Goal: Information Seeking & Learning: Learn about a topic

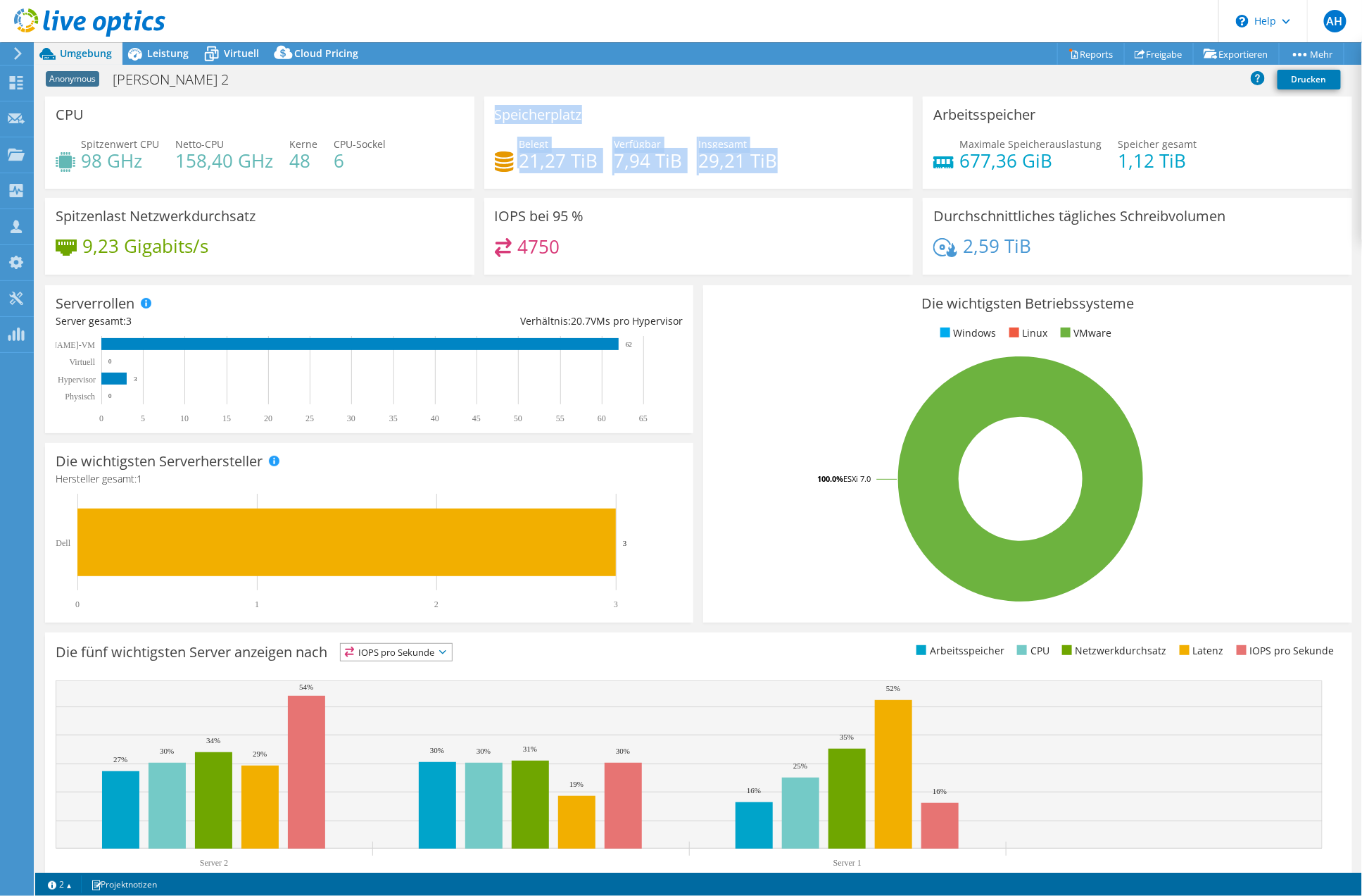
drag, startPoint x: 496, startPoint y: 100, endPoint x: 788, endPoint y: 177, distance: 302.0
click at [788, 177] on div "Speicherplatz Belegt 21,27 TiB Verfügbar 7,94 TiB Insgesamt 29,21 TiB" at bounding box center [699, 142] width 430 height 92
click at [788, 177] on div "Belegt 21,27 TiB Verfügbar 7,94 TiB Insgesamt 29,21 TiB" at bounding box center [698, 160] width 408 height 46
drag, startPoint x: 714, startPoint y: 148, endPoint x: 491, endPoint y: 96, distance: 229.0
click at [491, 96] on div "Speicherplatz Belegt 21,27 TiB Verfügbar 7,94 TiB Insgesamt 29,21 TiB" at bounding box center [699, 142] width 430 height 92
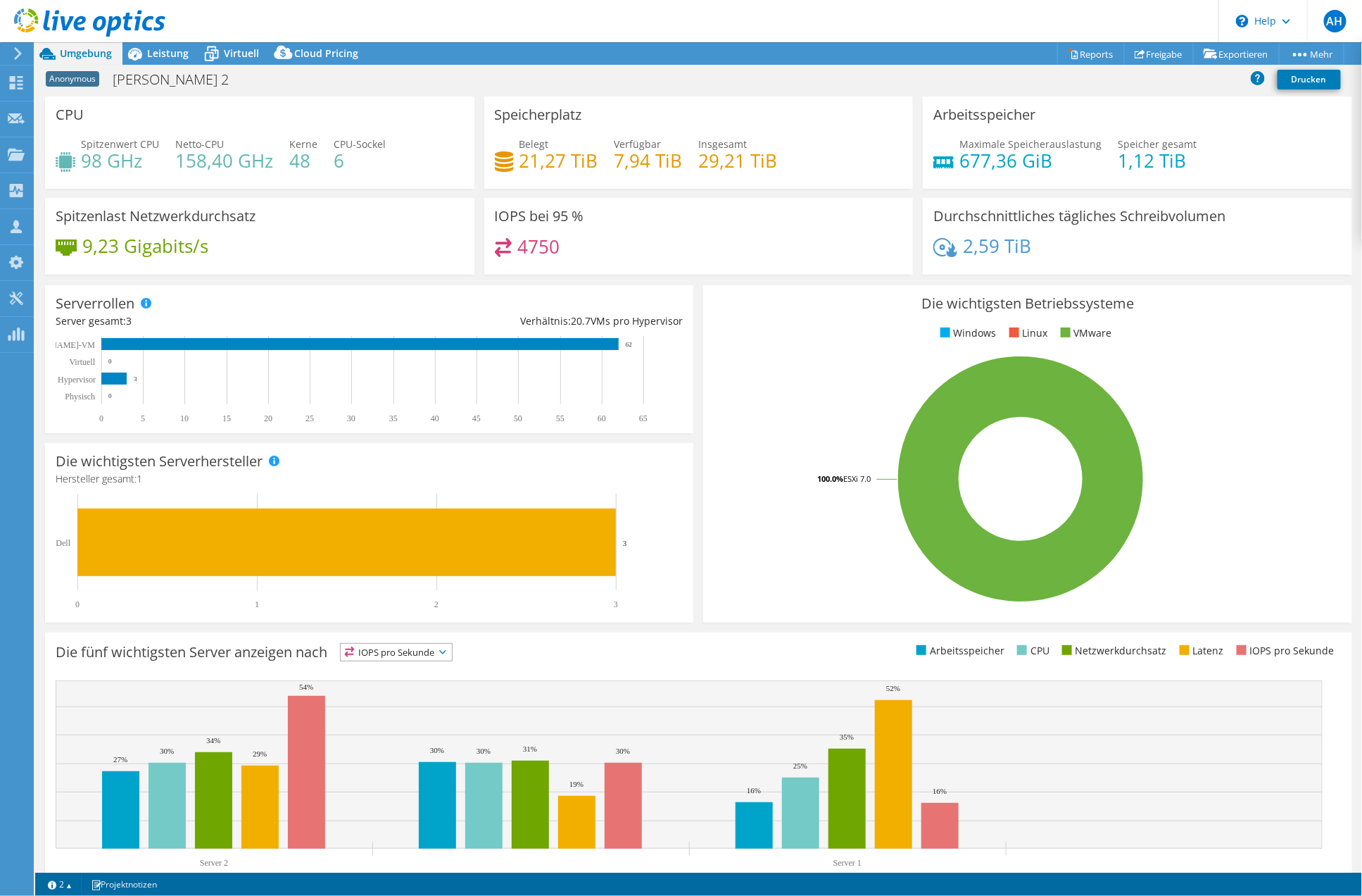
click at [491, 96] on div "Speicherplatz Belegt 21,27 TiB Verfügbar 7,94 TiB Insgesamt 29,21 TiB" at bounding box center [699, 142] width 430 height 92
drag, startPoint x: 773, startPoint y: 152, endPoint x: 898, endPoint y: 164, distance: 125.6
click at [898, 164] on div "Speicherplatz Belegt 21,27 TiB Verfügbar 7,94 TiB Insgesamt 29,21 TiB" at bounding box center [699, 142] width 430 height 92
click at [897, 164] on div "Speicherplatz Belegt 21,27 TiB Verfügbar 7,94 TiB Insgesamt 29,21 TiB" at bounding box center [699, 142] width 430 height 92
drag, startPoint x: 849, startPoint y: 170, endPoint x: 496, endPoint y: 106, distance: 358.8
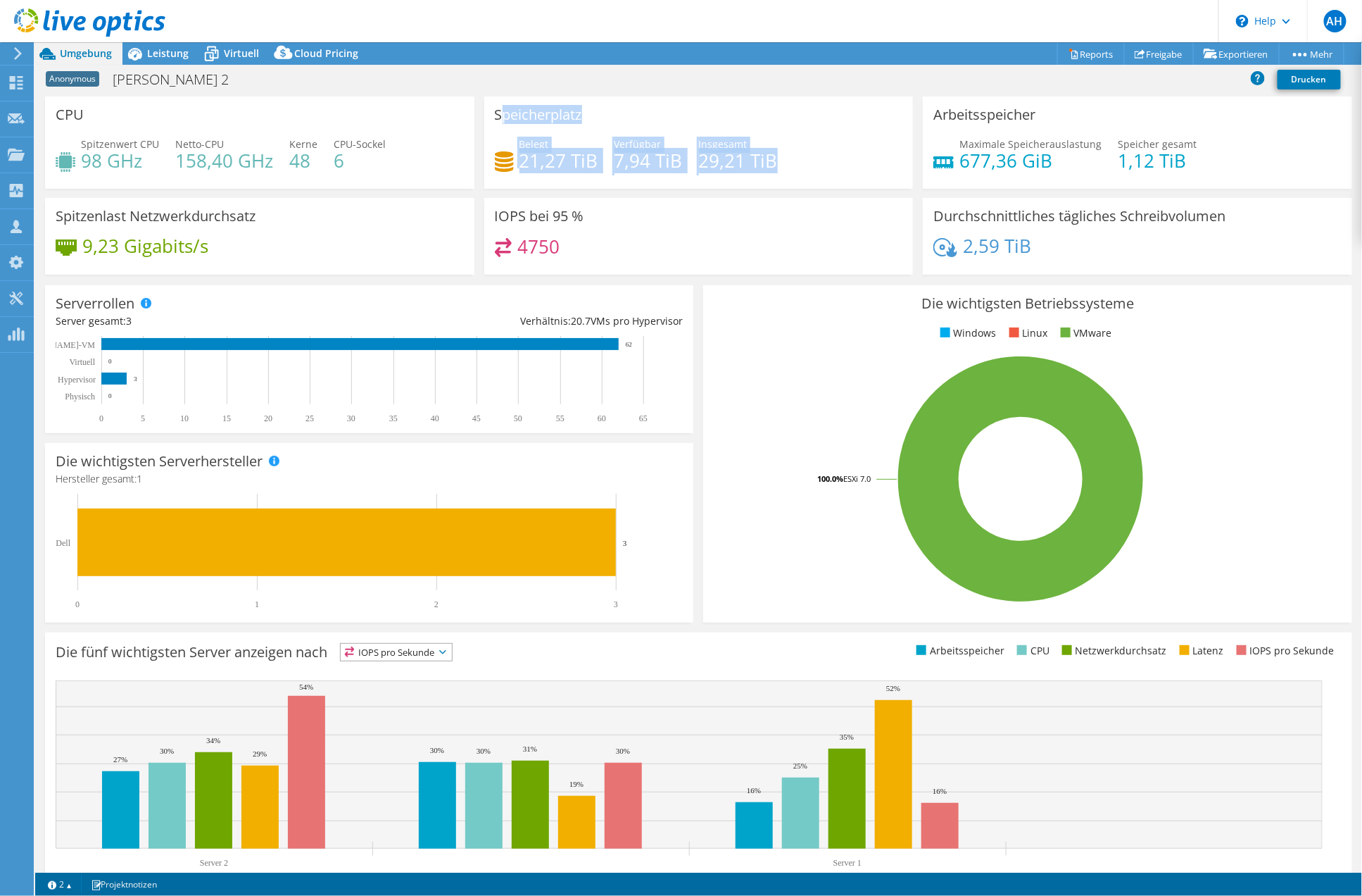
click at [496, 106] on div "Speicherplatz Belegt 21,27 TiB Verfügbar 7,94 TiB Insgesamt 29,21 TiB" at bounding box center [699, 142] width 430 height 92
click at [496, 107] on h3 "Speicherplatz" at bounding box center [538, 115] width 88 height 15
drag, startPoint x: 495, startPoint y: 114, endPoint x: 751, endPoint y: 166, distance: 261.2
click at [751, 166] on div "Speicherplatz Belegt 21,27 TiB Verfügbar 7,94 TiB Insgesamt 29,21 TiB" at bounding box center [699, 142] width 430 height 92
click at [751, 166] on h4 "29,21 TiB" at bounding box center [738, 161] width 79 height 15
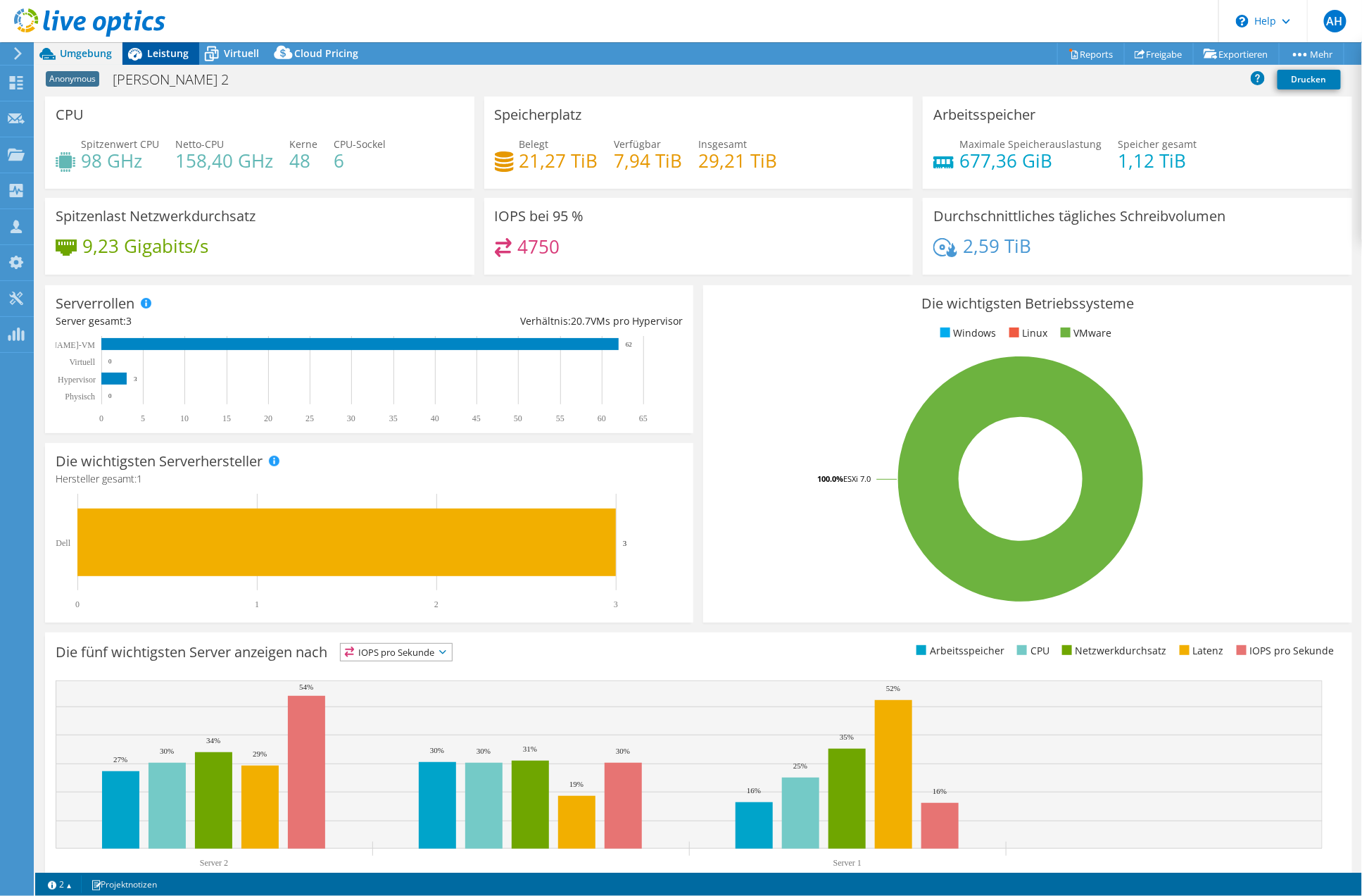
click at [165, 56] on span "Leistung" at bounding box center [168, 53] width 42 height 13
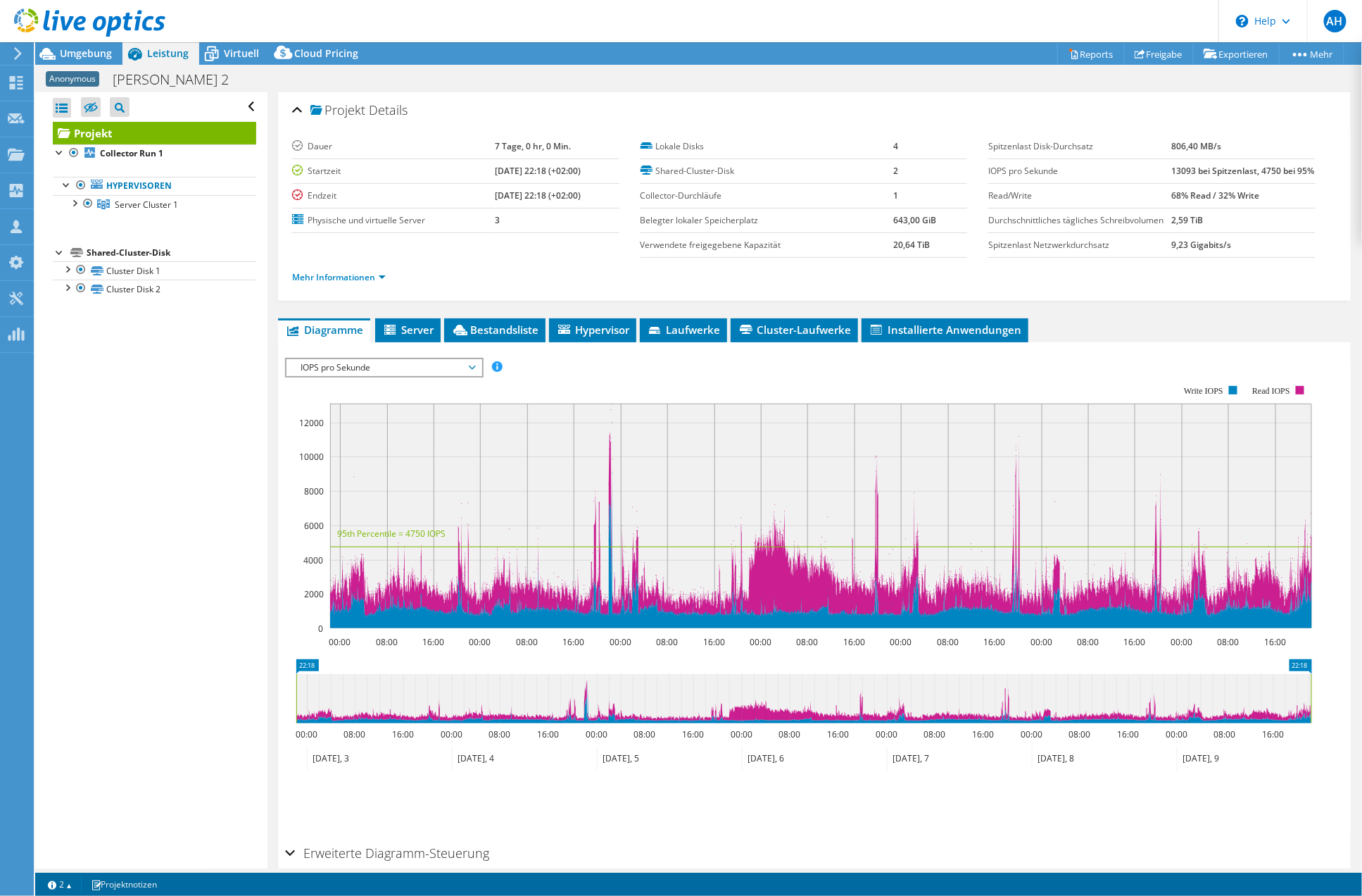
drag, startPoint x: 206, startPoint y: 383, endPoint x: 41, endPoint y: 158, distance: 279.0
click at [41, 158] on div "Alle öffnen Alle schließen Ausgeschlossene Knoten verbergen Projektbaumfilter" at bounding box center [151, 480] width 232 height 776
drag, startPoint x: 41, startPoint y: 156, endPoint x: 118, endPoint y: 381, distance: 237.8
click at [118, 381] on div "Alle öffnen Alle schließen Ausgeschlossene Knoten verbergen Projektbaumfilter" at bounding box center [151, 480] width 232 height 776
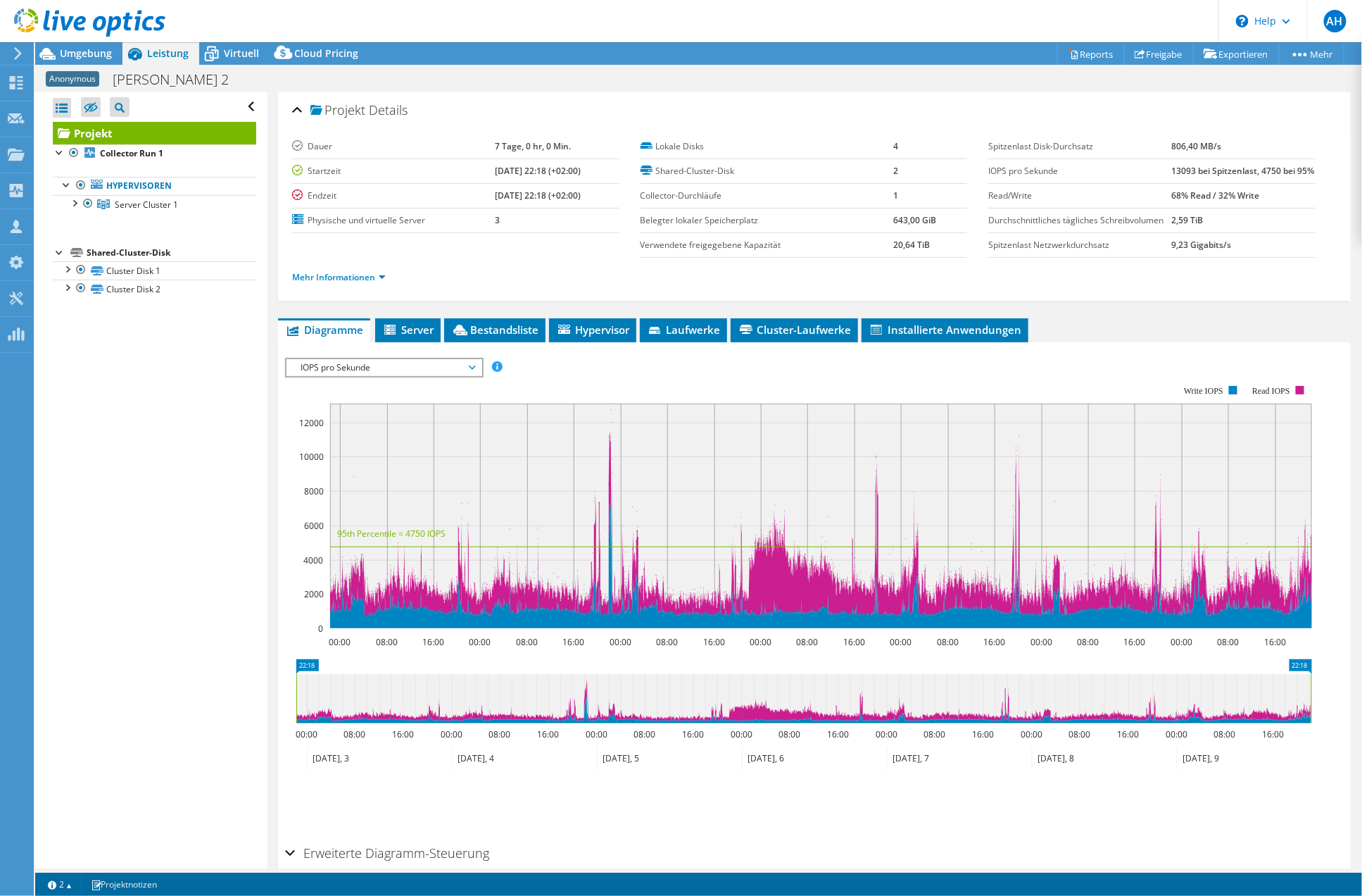
click at [118, 381] on div "Alle öffnen Alle schließen Ausgeschlossene Knoten verbergen Projektbaumfilter" at bounding box center [151, 480] width 232 height 776
click at [428, 376] on span "IOPS pro Sekunde" at bounding box center [384, 368] width 181 height 17
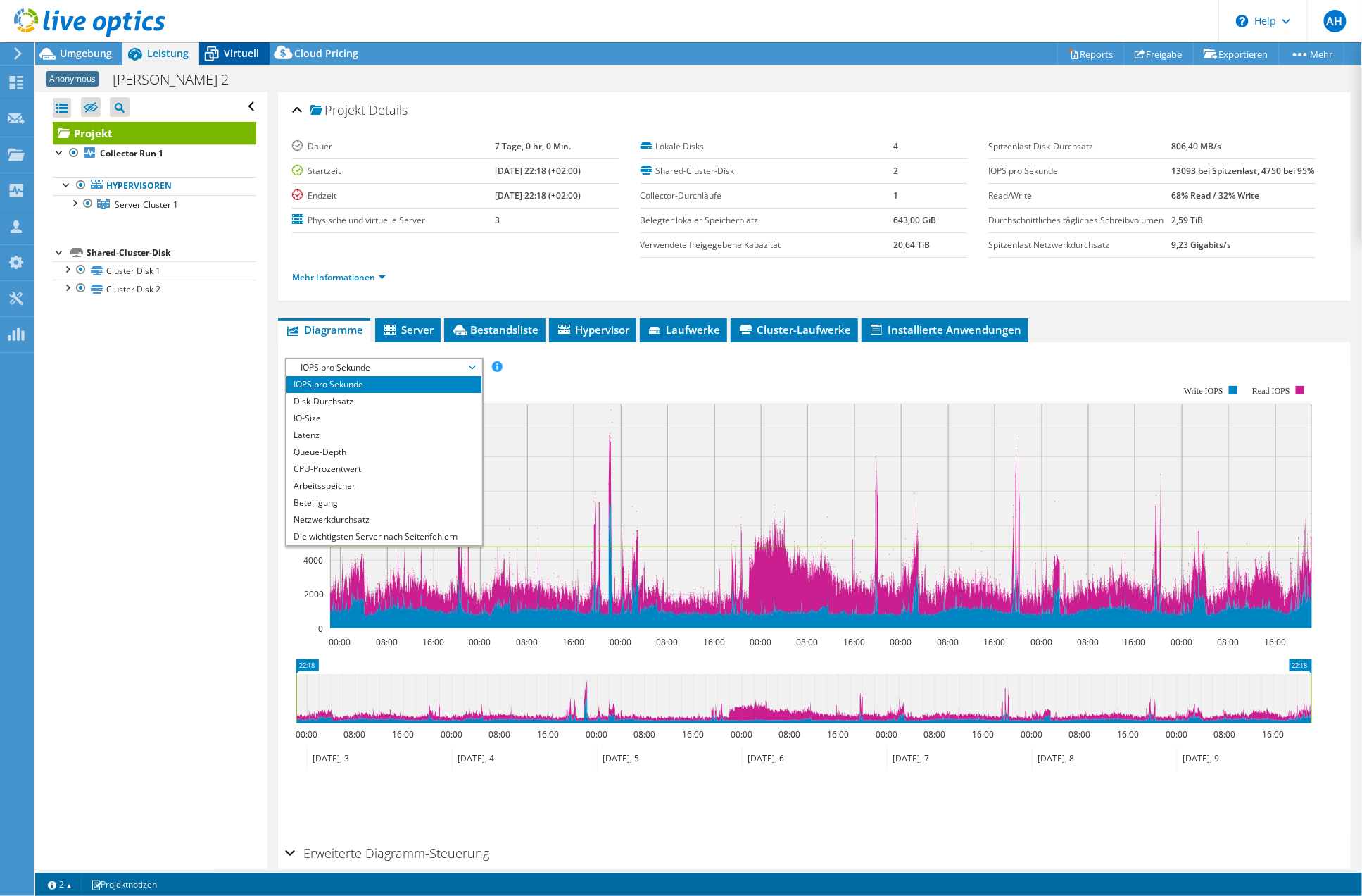
click at [234, 51] on span "Virtuell" at bounding box center [241, 53] width 35 height 13
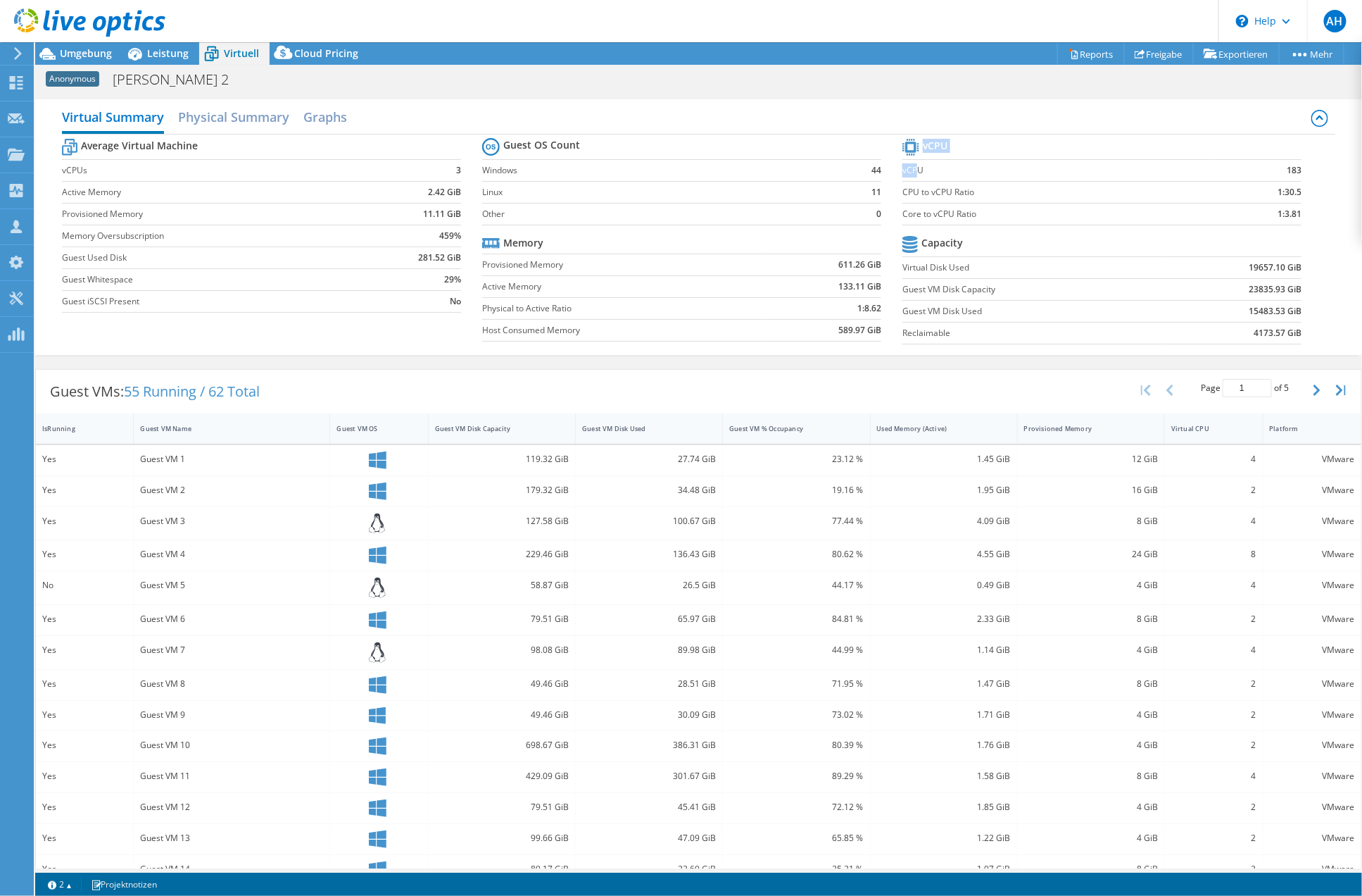
drag, startPoint x: 1294, startPoint y: 221, endPoint x: 908, endPoint y: 173, distance: 389.0
click at [908, 173] on section "vCPU vCPU 183 CPU to vCPU Ratio 1:30.5 Core to vCPU Ratio 1:3.81 Capacity Virtu…" at bounding box center [1113, 243] width 420 height 216
click at [906, 173] on label "vCPU" at bounding box center [1057, 170] width 308 height 14
drag, startPoint x: 905, startPoint y: 172, endPoint x: 1068, endPoint y: 202, distance: 165.7
click at [1068, 202] on tbody "vCPU vCPU 183 CPU to vCPU Ratio 1:30.5 Core to vCPU Ratio 1:3.81" at bounding box center [1102, 180] width 399 height 90
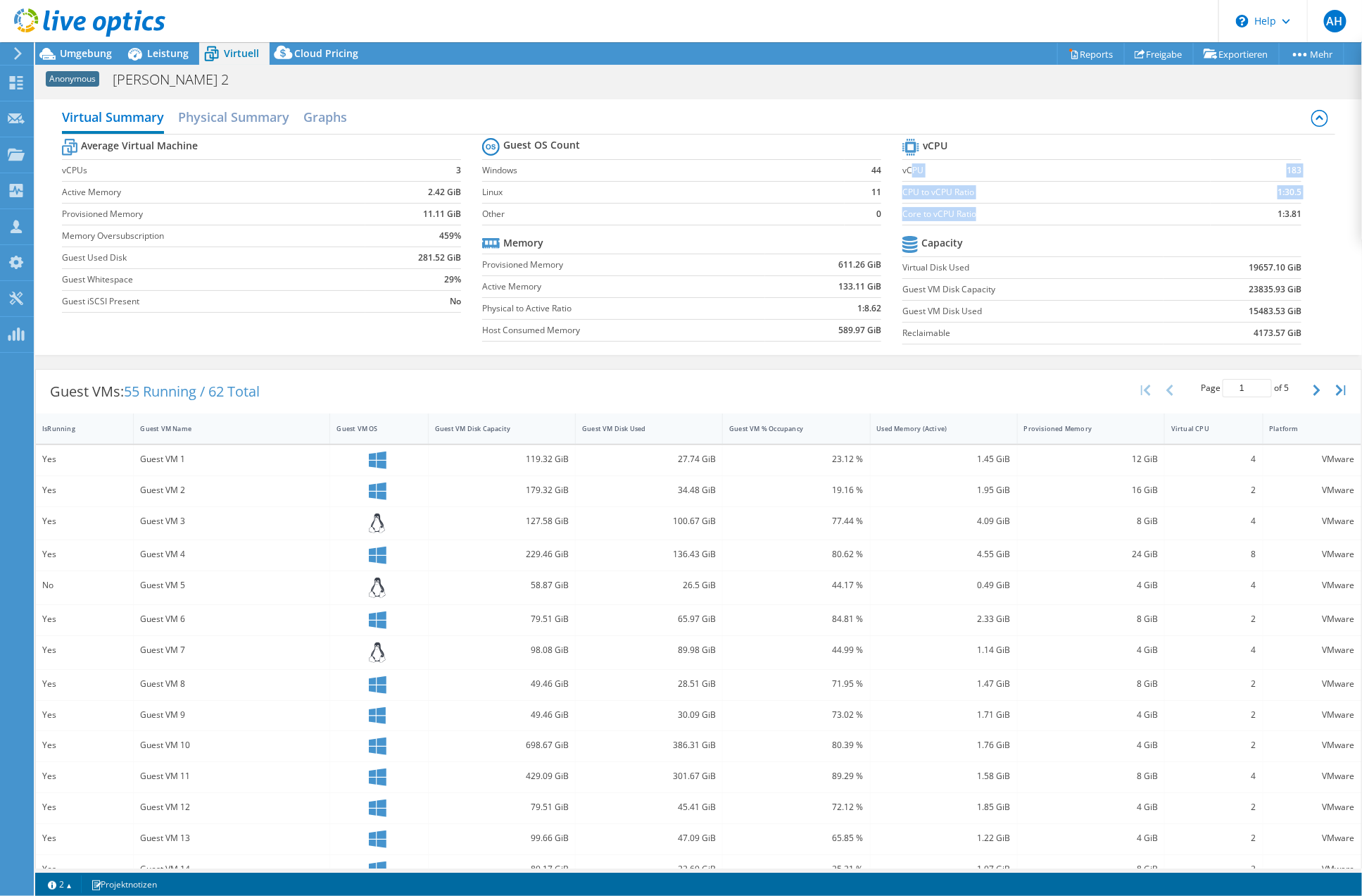
click at [1068, 203] on td "Core to vCPU Ratio" at bounding box center [1057, 213] width 308 height 22
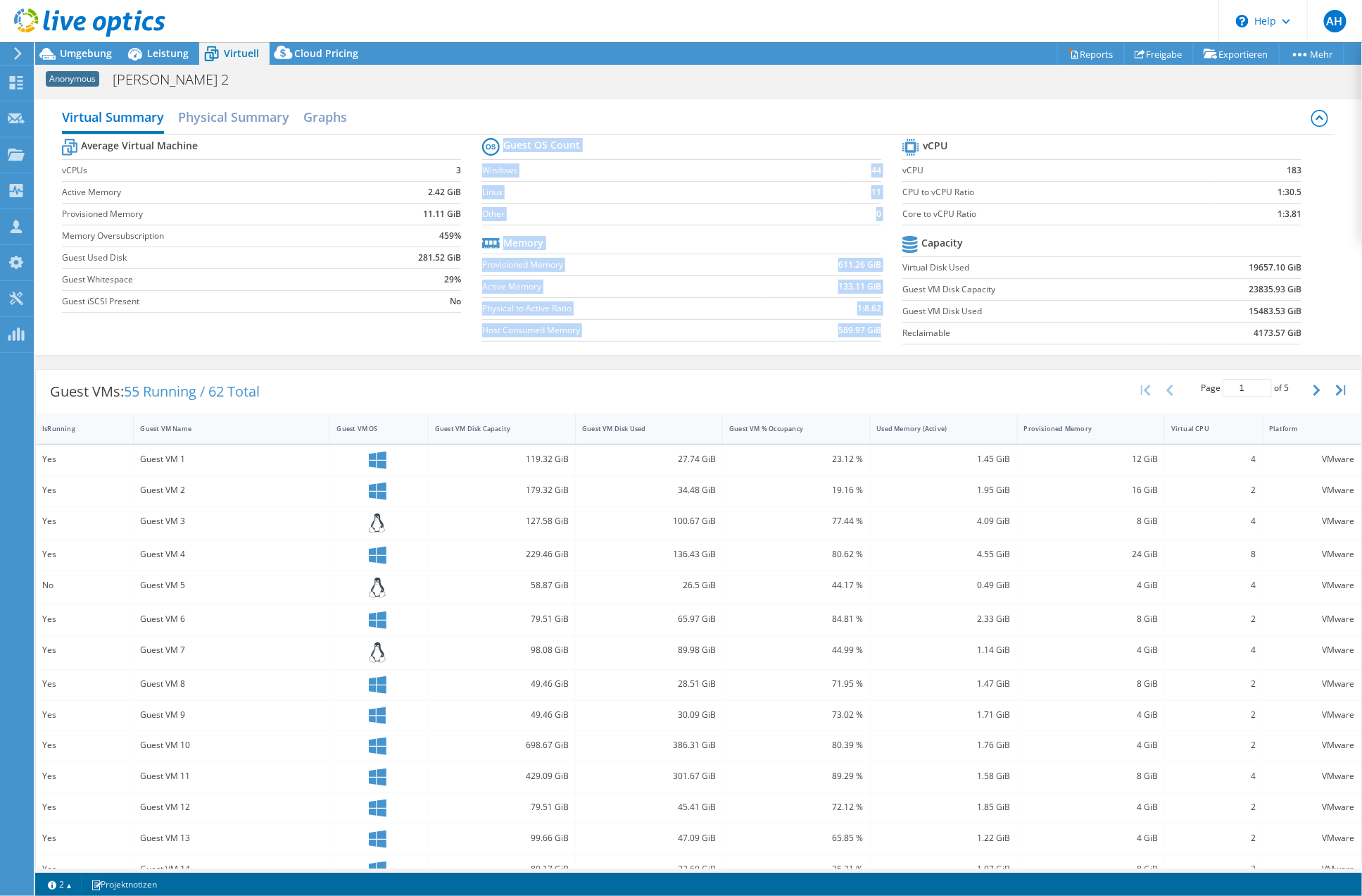
drag, startPoint x: 1174, startPoint y: 212, endPoint x: 890, endPoint y: 171, distance: 286.9
click at [890, 171] on div "Average Virtual Machine vCPUs 3 Active Memory 2.42 GiB Provisioned Memory 11.11…" at bounding box center [699, 243] width 1274 height 217
click at [890, 171] on section "Guest OS Count Windows 44 Linux 11 Other 0 Memory Provisioned Memory 611.26 GiB…" at bounding box center [692, 241] width 420 height 214
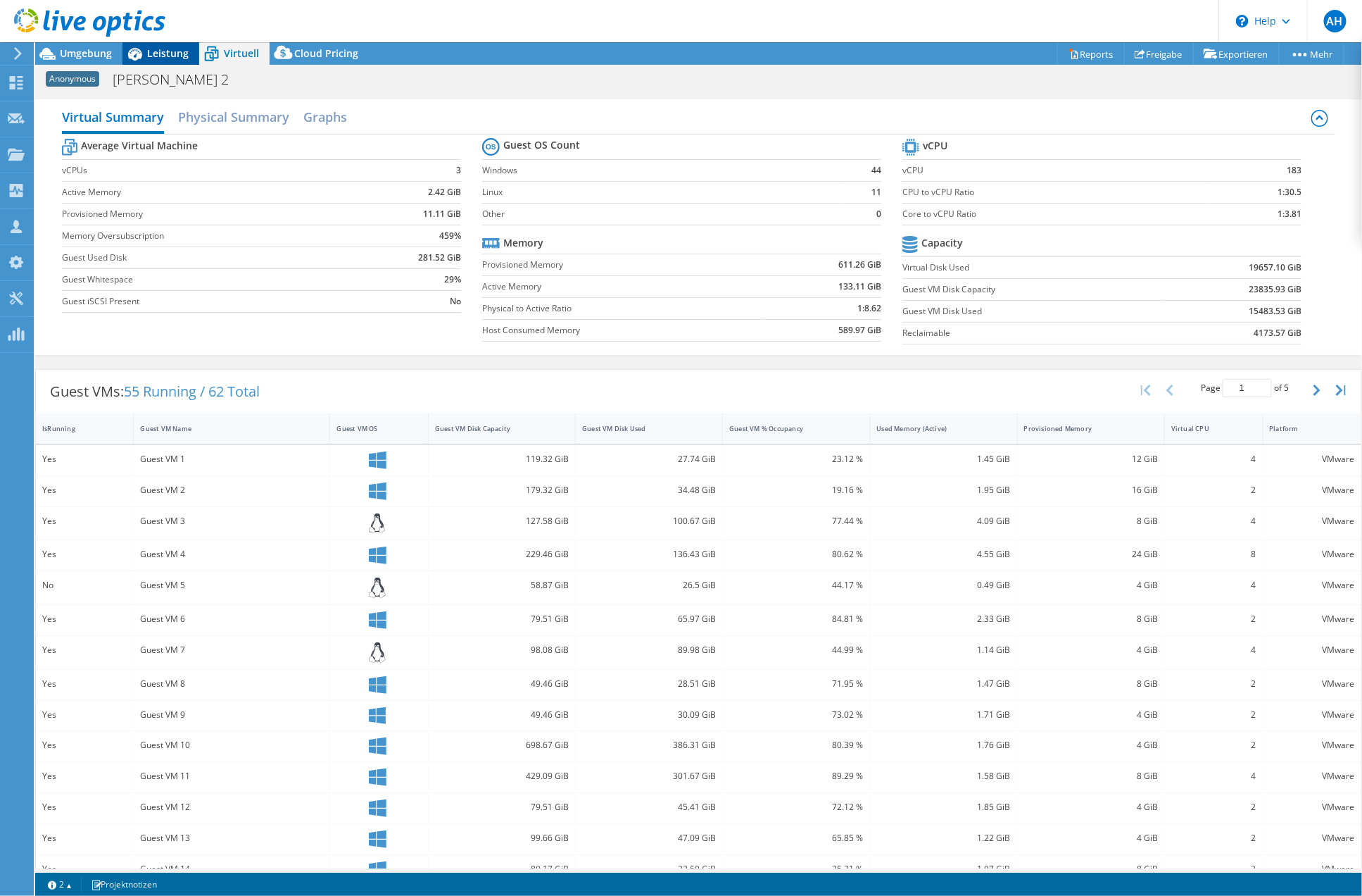
click at [165, 54] on span "Leistung" at bounding box center [168, 53] width 42 height 13
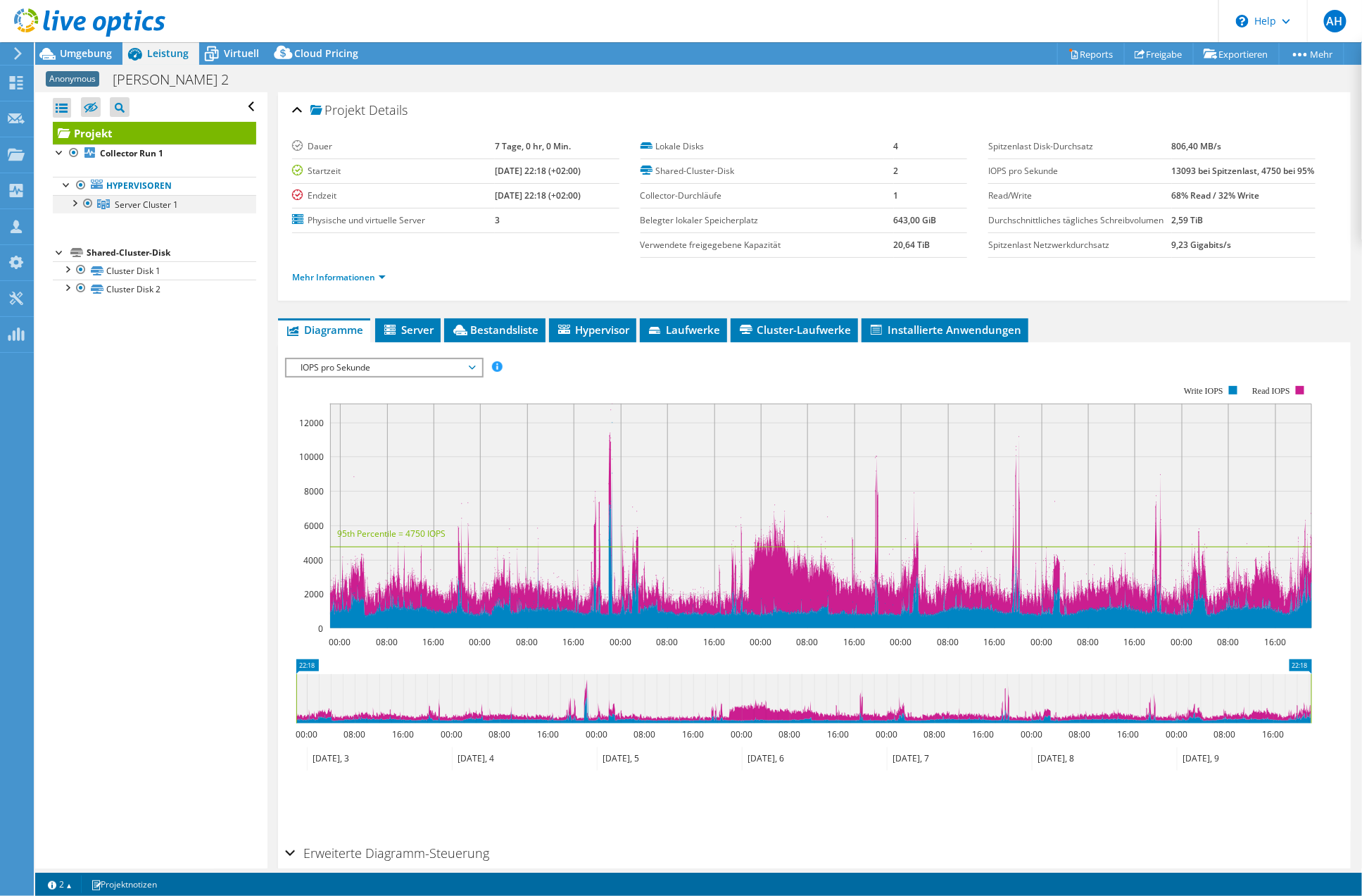
click at [74, 202] on div at bounding box center [73, 202] width 14 height 14
click at [65, 43] on div at bounding box center [83, 24] width 165 height 48
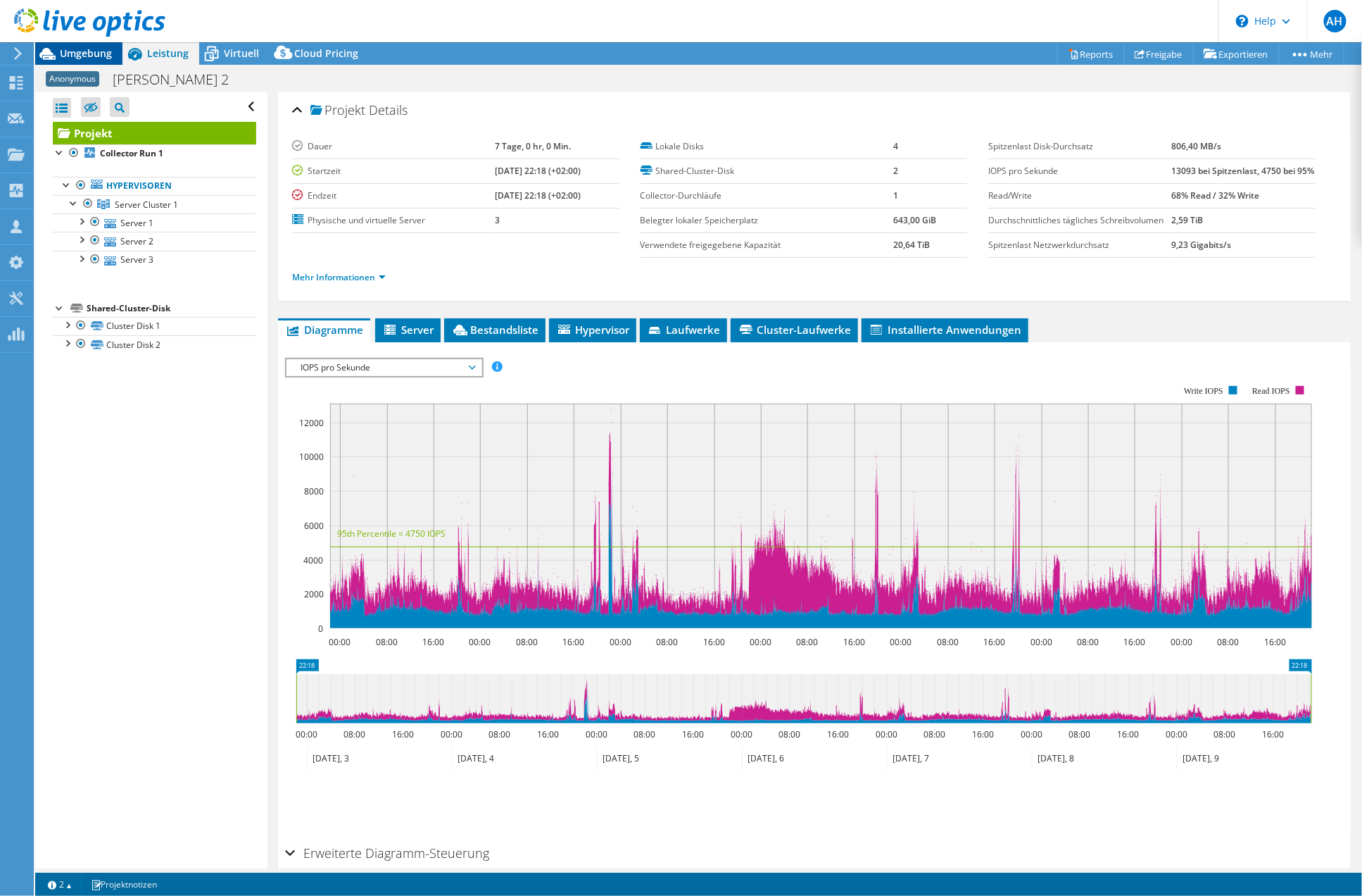
click at [72, 49] on span "Umgebung" at bounding box center [86, 53] width 52 height 13
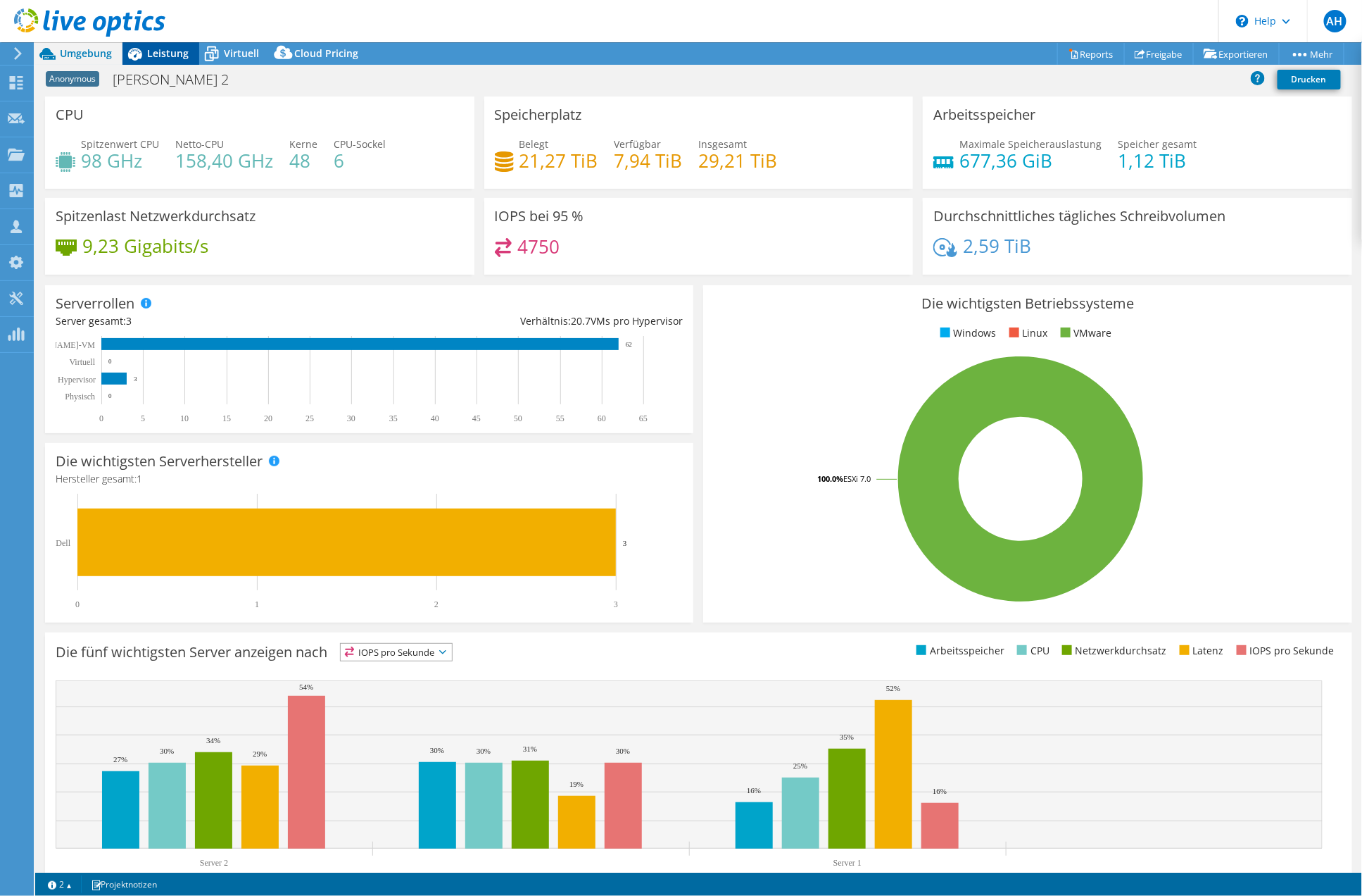
click at [172, 60] on div "Leistung" at bounding box center [161, 53] width 77 height 23
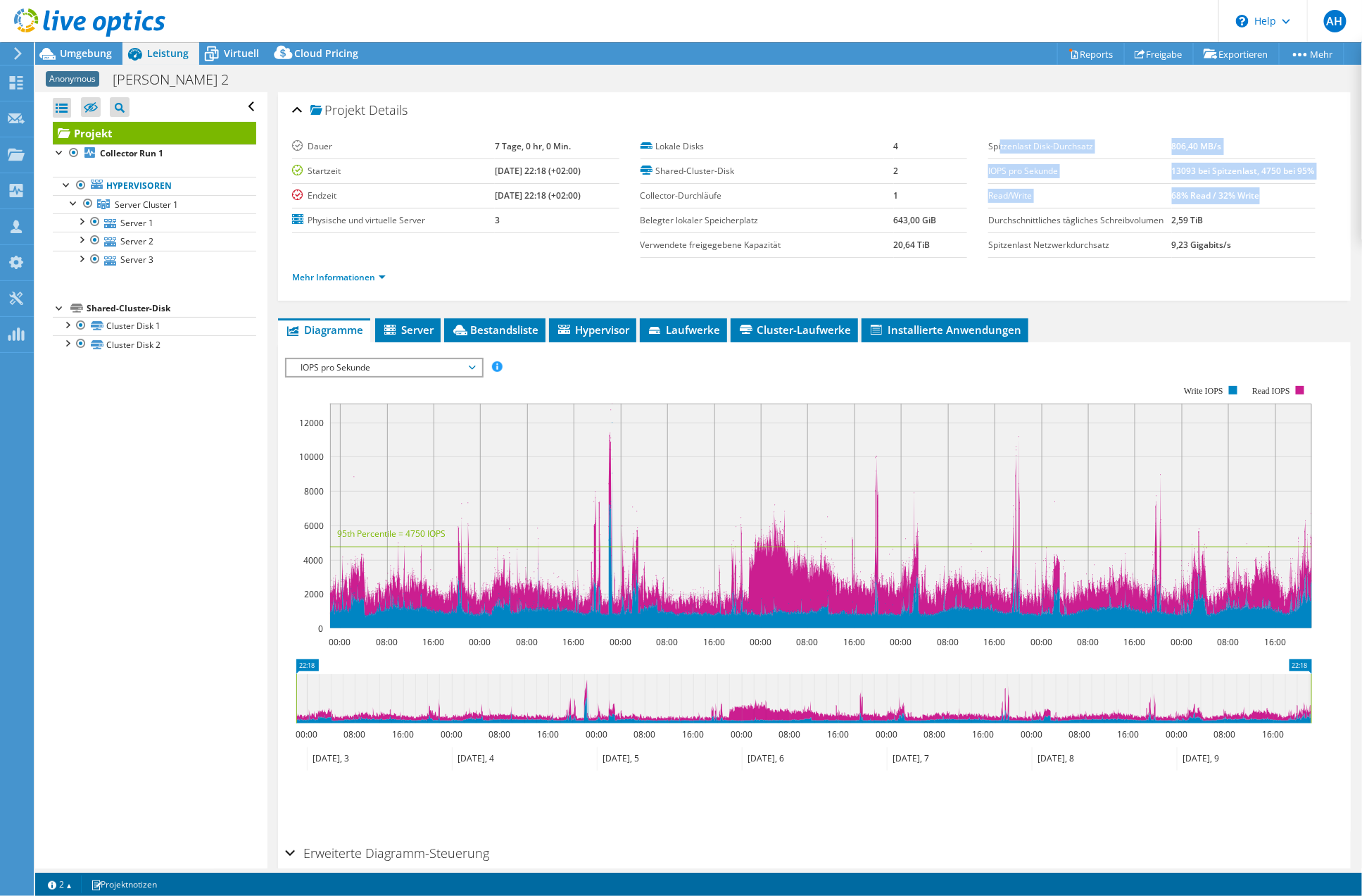
drag, startPoint x: 1264, startPoint y: 216, endPoint x: 994, endPoint y: 152, distance: 277.5
click at [994, 152] on tbody "Spitzenlast Disk-Durchsatz 806,40 MB/s IOPS pro Sekunde 13093 bei Spitzenlast, …" at bounding box center [1152, 196] width 327 height 124
click at [994, 152] on label "Spitzenlast Disk-Durchsatz" at bounding box center [1080, 146] width 183 height 14
drag, startPoint x: 981, startPoint y: 146, endPoint x: 1321, endPoint y: 268, distance: 361.2
click at [1324, 258] on div "Spitzenlast Disk-Durchsatz 806,40 MB/s IOPS pro Sekunde 13093 bei Spitzenlast, …" at bounding box center [1162, 196] width 348 height 124
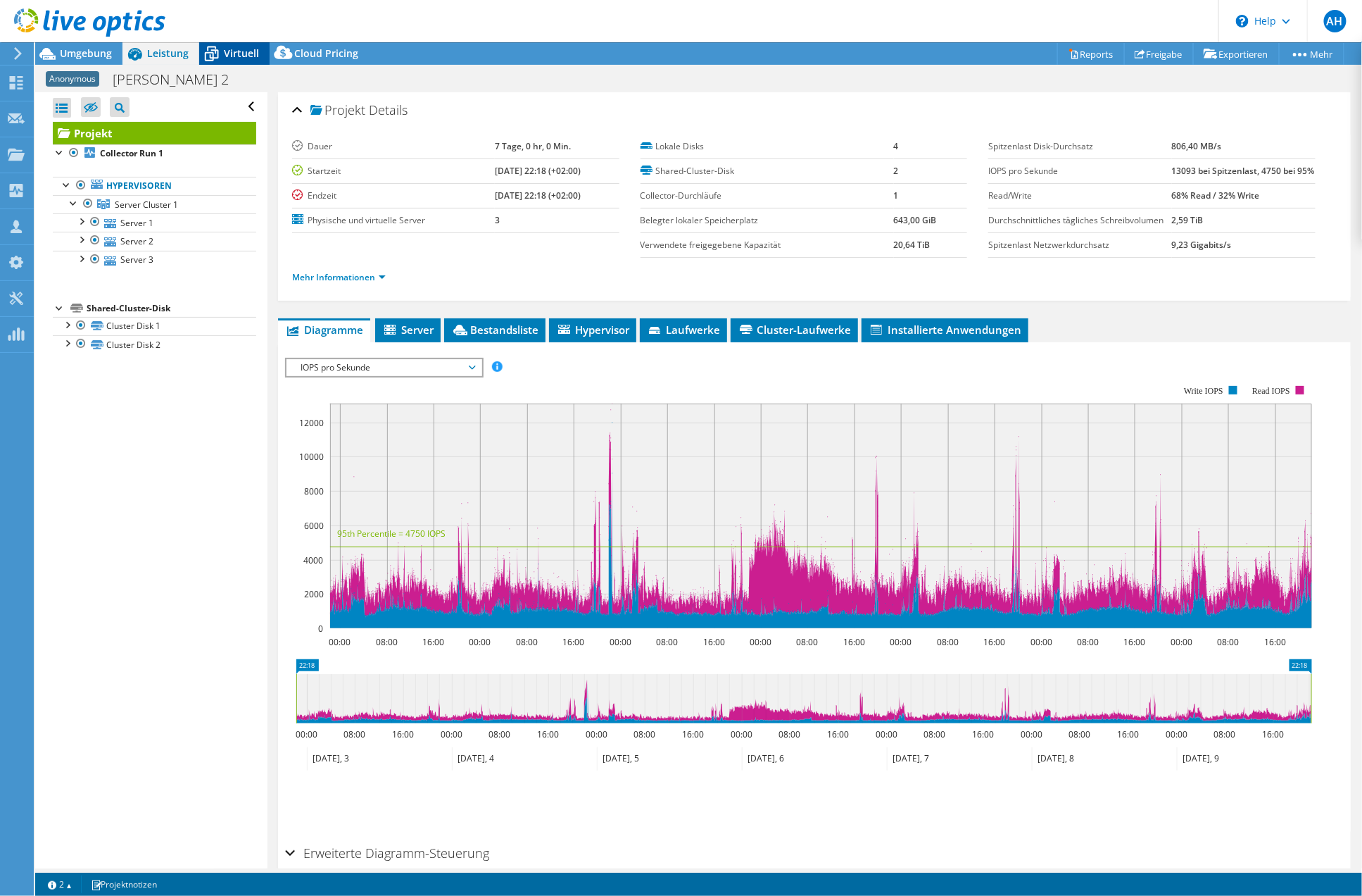
click at [241, 52] on span "Virtuell" at bounding box center [241, 53] width 35 height 13
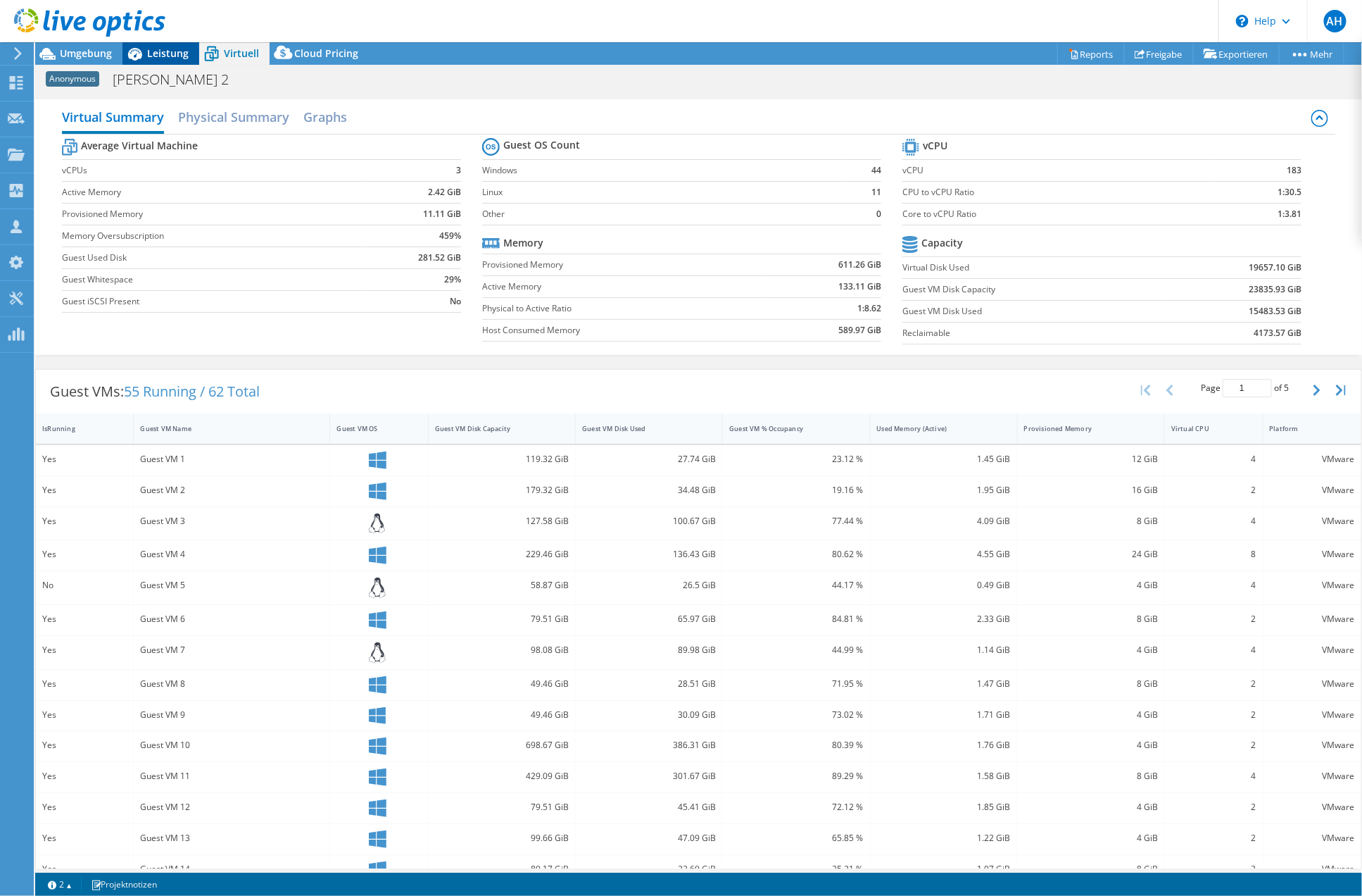
click at [172, 57] on span "Leistung" at bounding box center [168, 53] width 42 height 13
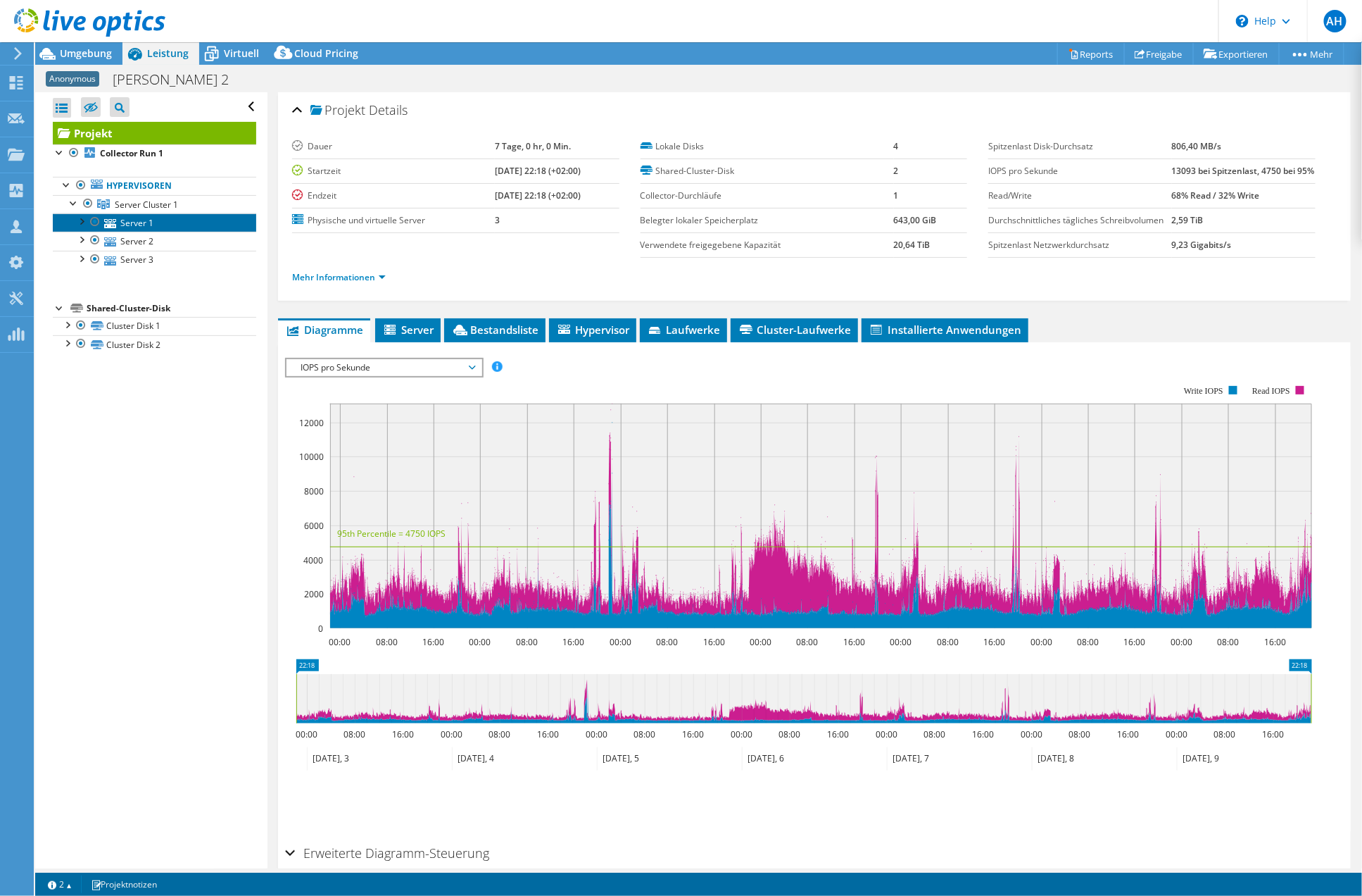
click at [153, 229] on link "Server 1" at bounding box center [155, 222] width 204 height 18
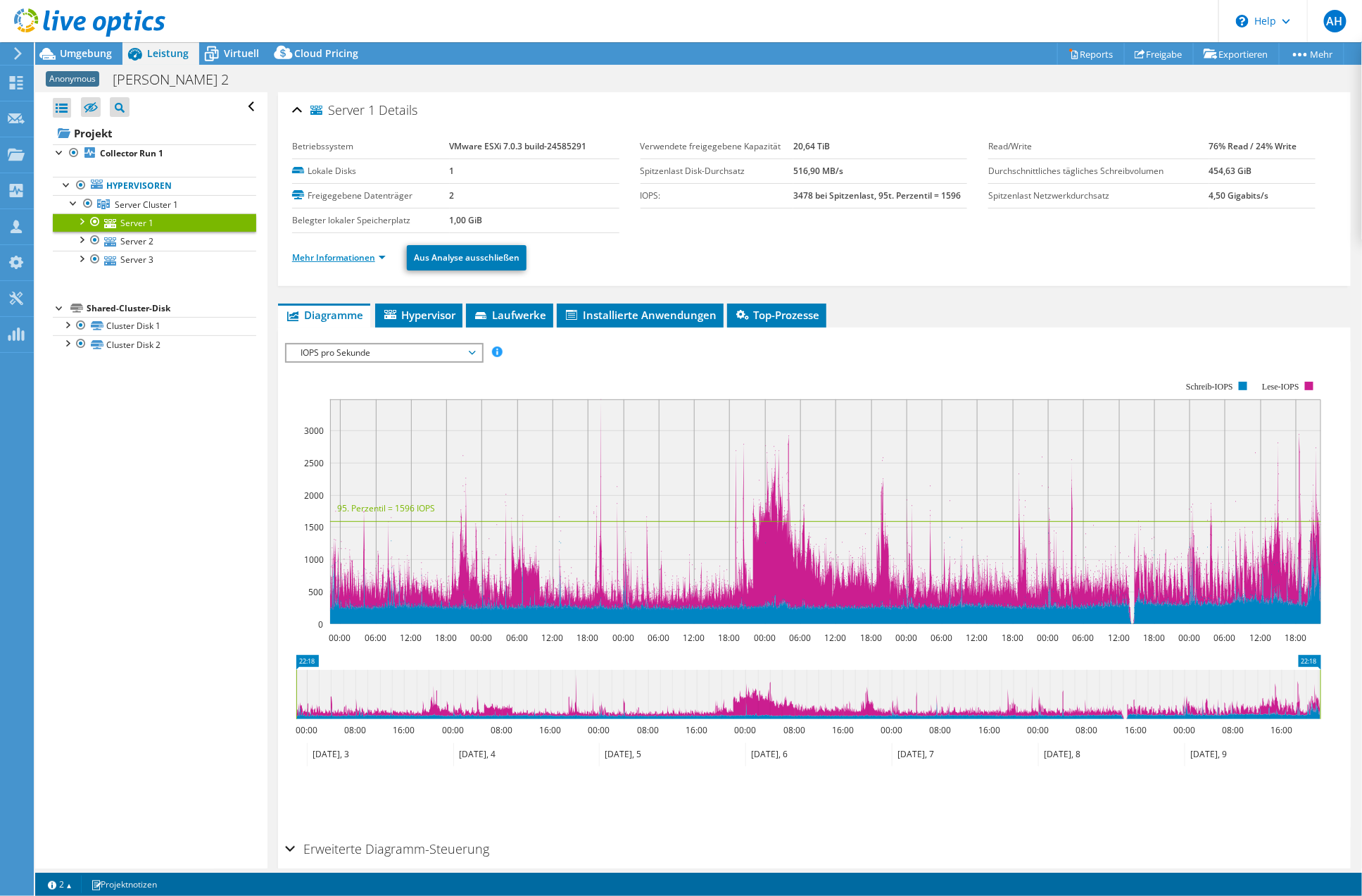
click at [383, 257] on link "Mehr Informationen" at bounding box center [339, 257] width 93 height 12
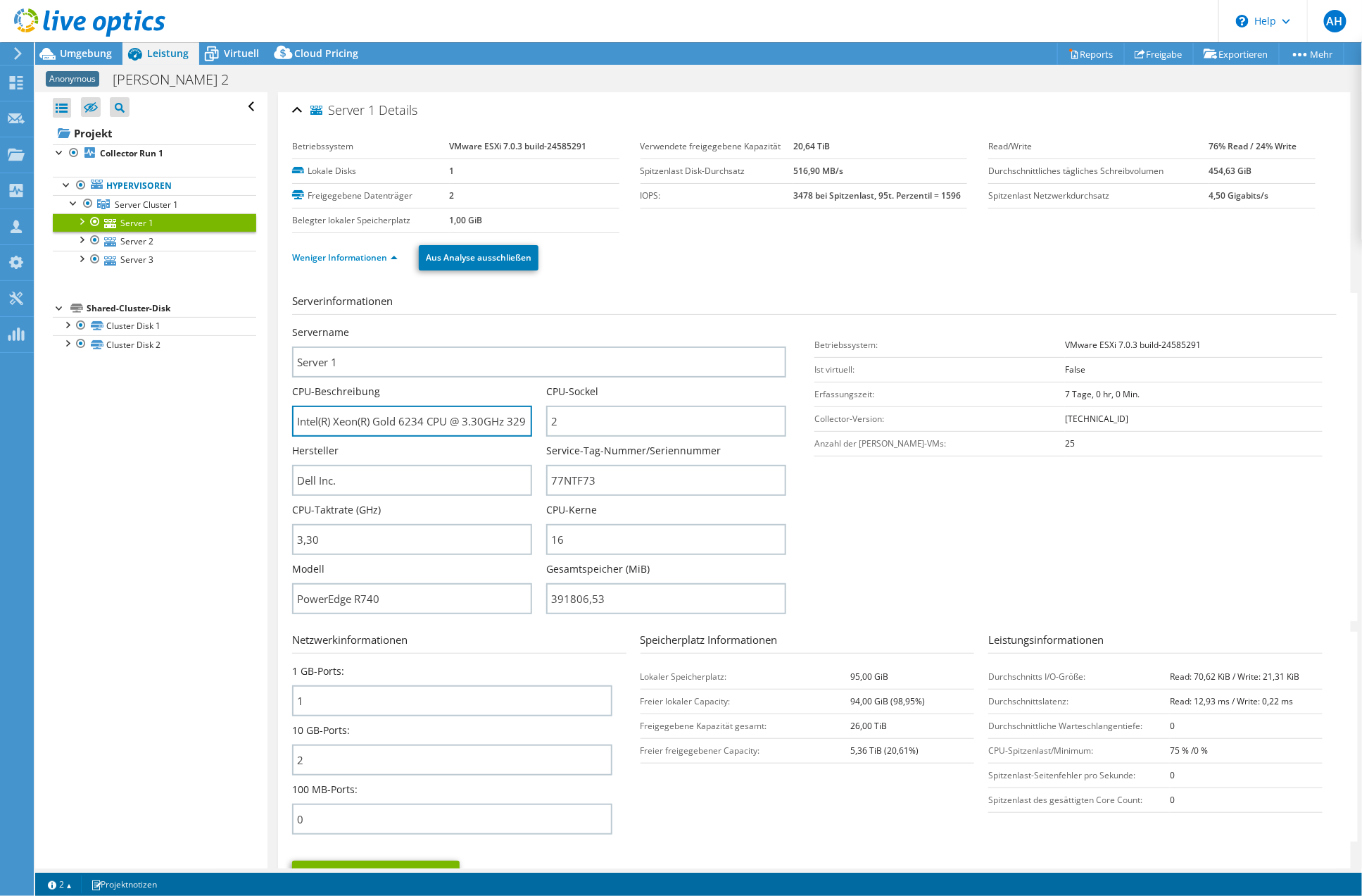
drag, startPoint x: 376, startPoint y: 425, endPoint x: 445, endPoint y: 458, distance: 76.5
click at [445, 325] on div "Servername Server 1 CPU-Beschreibung Intel(R) Xeon(R) Gold 6234 CPU @ 3.30GHz 3…" at bounding box center [546, 325] width 508 height 0
